Goal: Navigation & Orientation: Find specific page/section

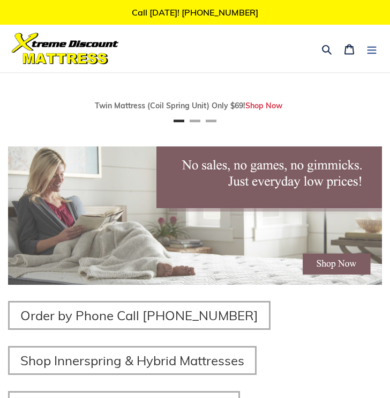
click at [372, 49] on icon "Menu" at bounding box center [372, 49] width 11 height 11
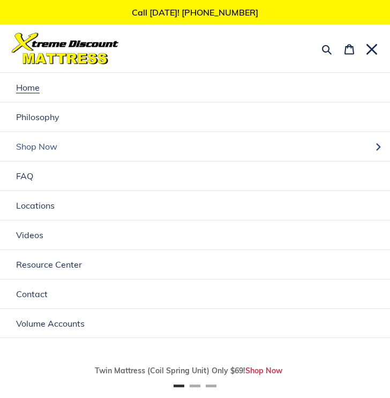
click at [40, 149] on span "Shop Now" at bounding box center [36, 146] width 41 height 11
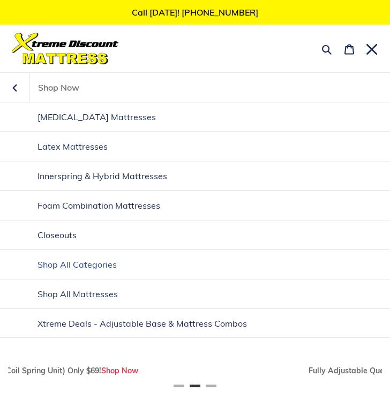
scroll to position [0, 374]
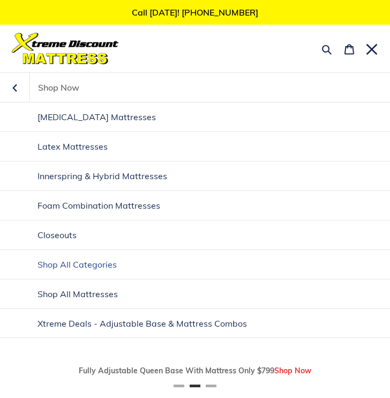
click at [90, 262] on span "Shop All Categories" at bounding box center [77, 264] width 79 height 11
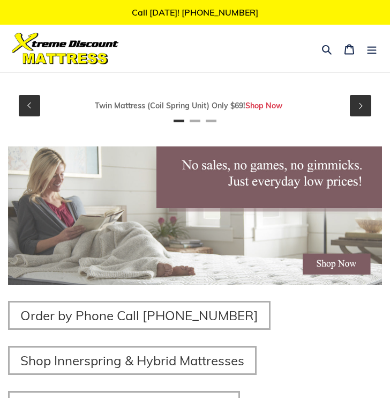
click at [228, 101] on span "Twin Mattress (Coil Spring Unit) Only $69!" at bounding box center [170, 106] width 151 height 10
click at [380, 46] on button "Menu" at bounding box center [372, 48] width 23 height 25
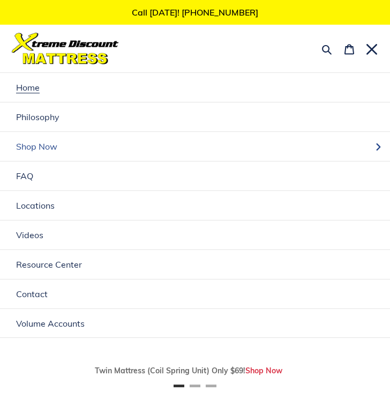
click at [107, 147] on button "Shop Now" at bounding box center [195, 146] width 390 height 29
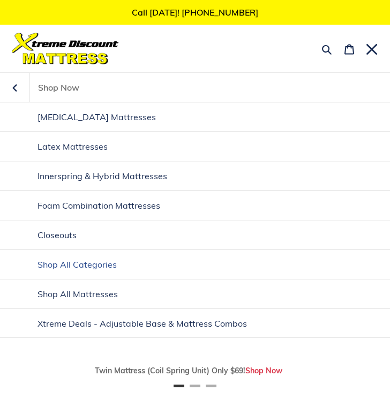
click at [70, 267] on span "Shop All Categories" at bounding box center [77, 264] width 79 height 11
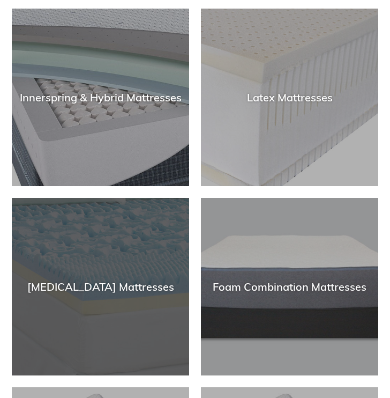
scroll to position [124, 0]
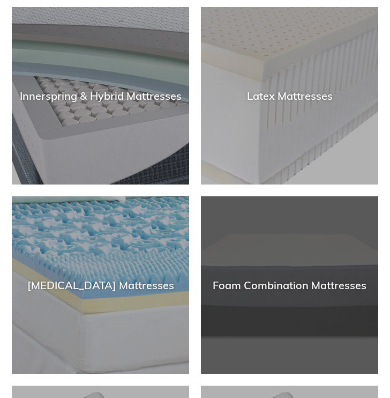
click at [250, 374] on div "Foam Combination Mattresses" at bounding box center [290, 374] width 178 height 0
click at [227, 285] on div "Foam Combination Mattresses" at bounding box center [290, 285] width 178 height 13
